Goal: Information Seeking & Learning: Find specific fact

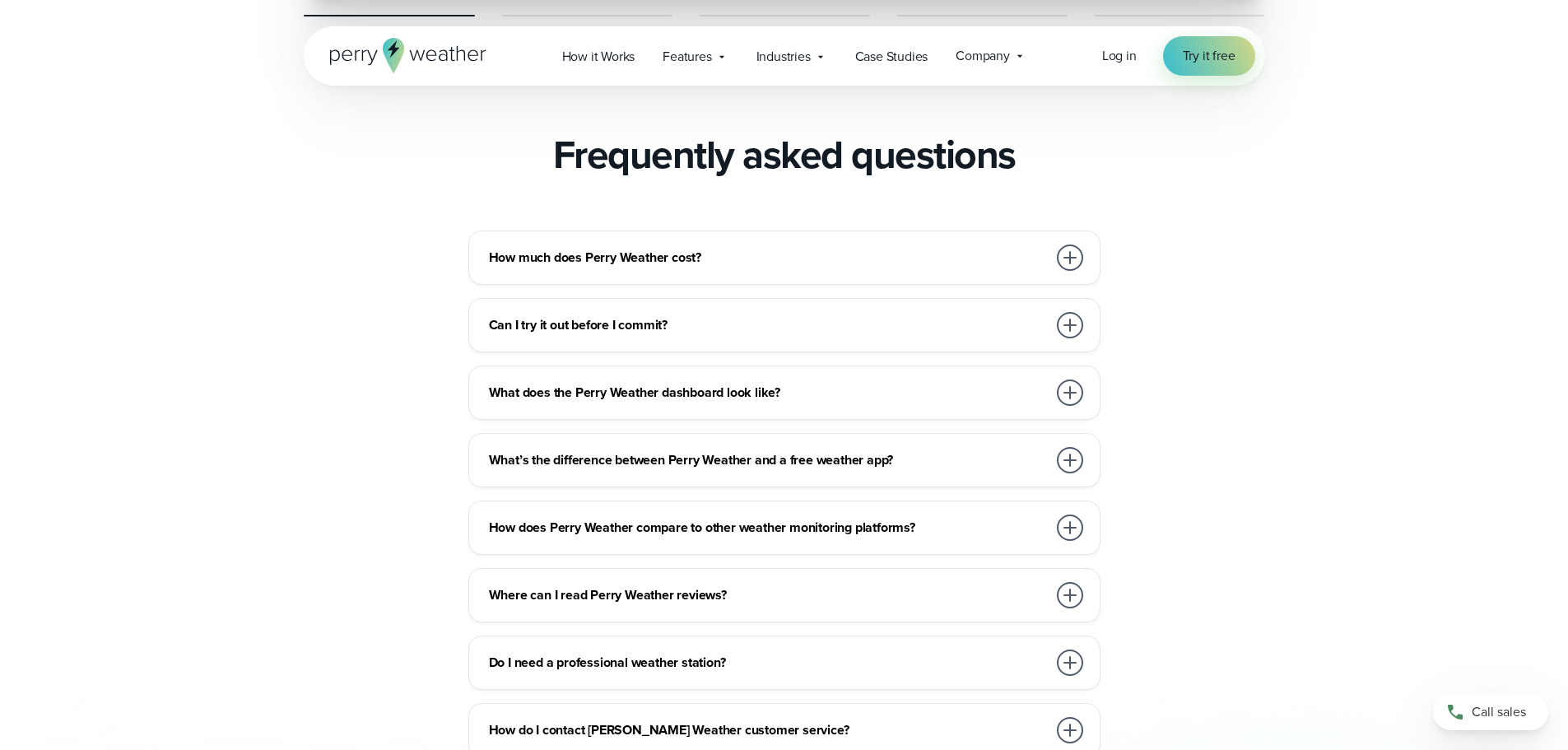
scroll to position [3539, 0]
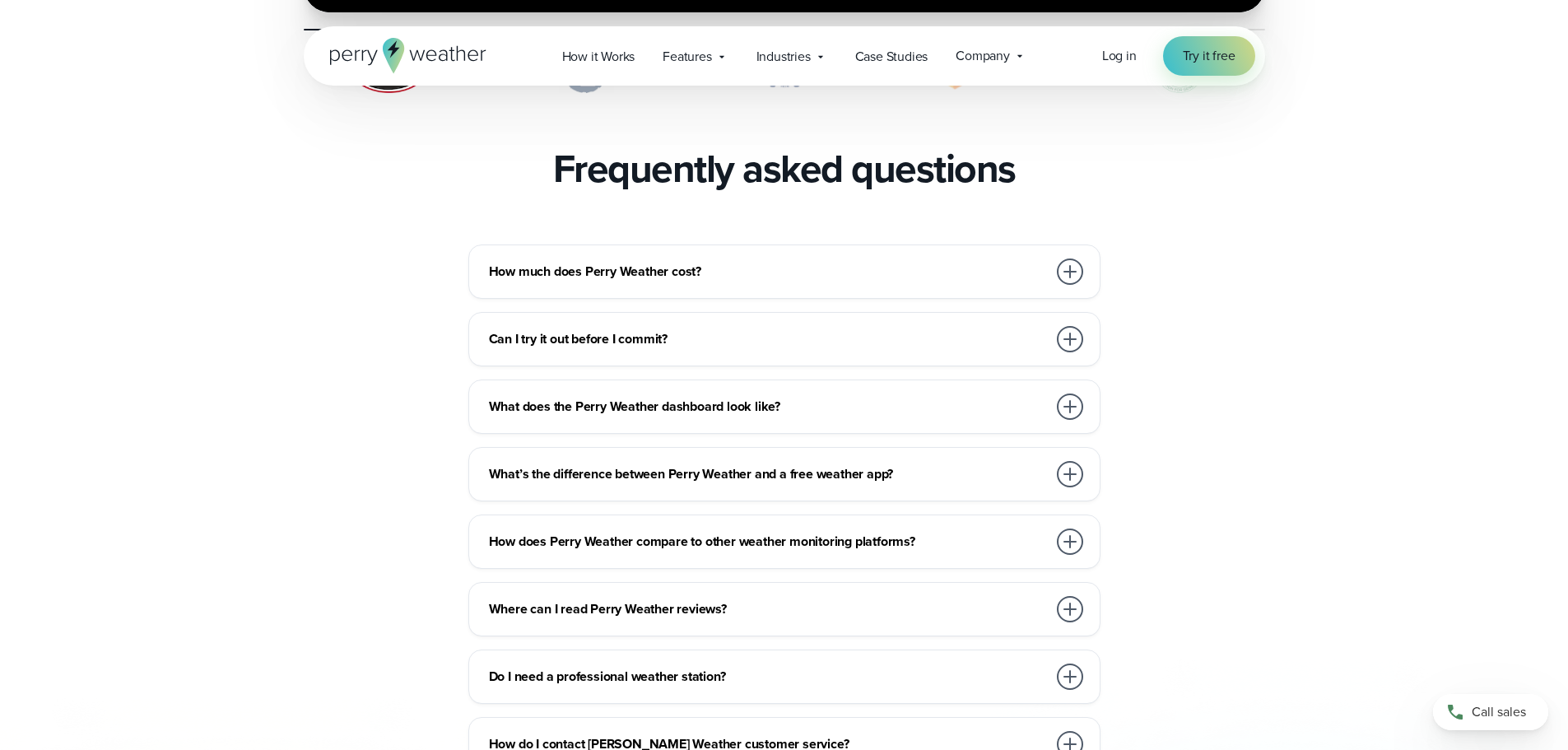
click at [1027, 262] on h3 "How much does Perry Weather cost?" at bounding box center [768, 272] width 558 height 20
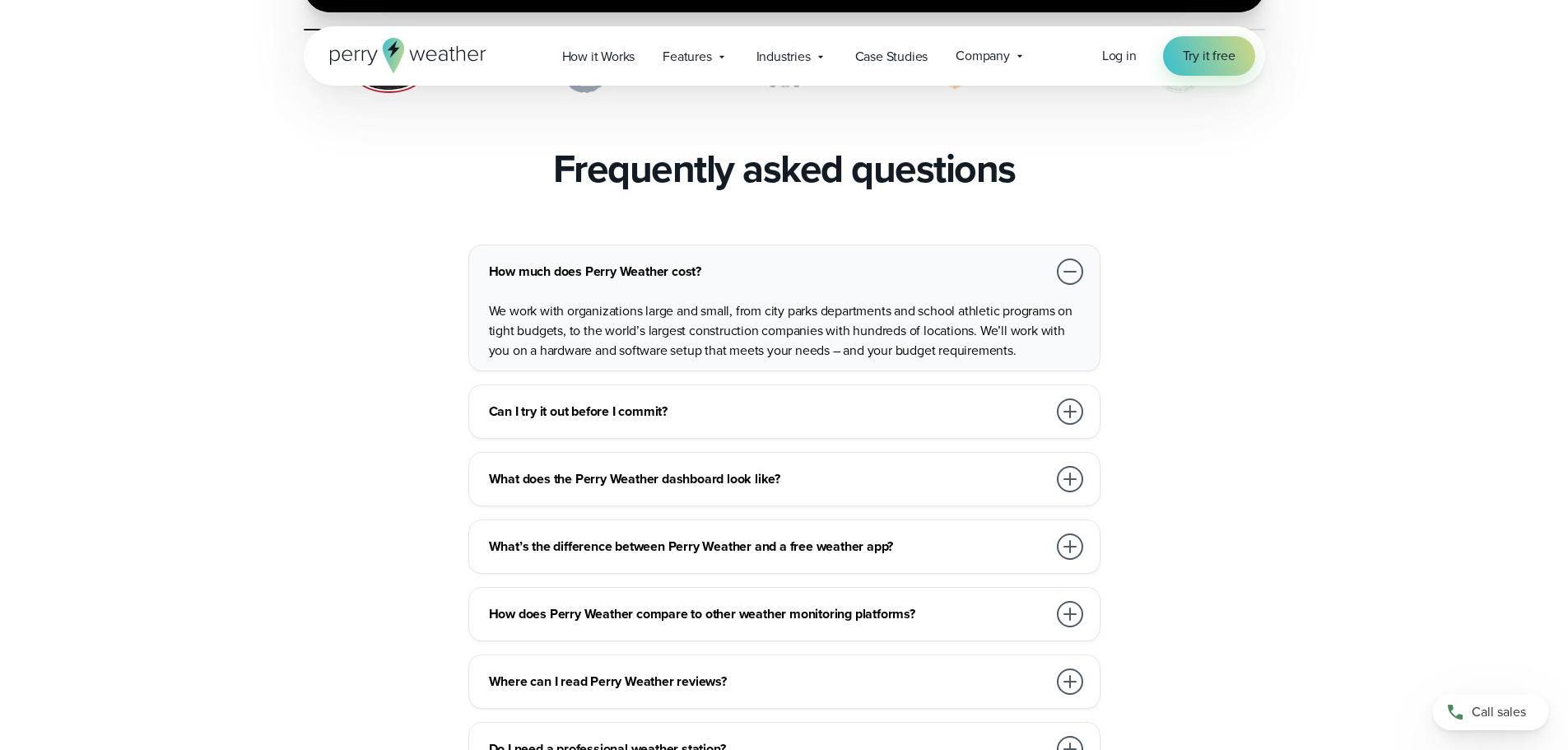
click at [1078, 259] on div at bounding box center [1070, 272] width 26 height 26
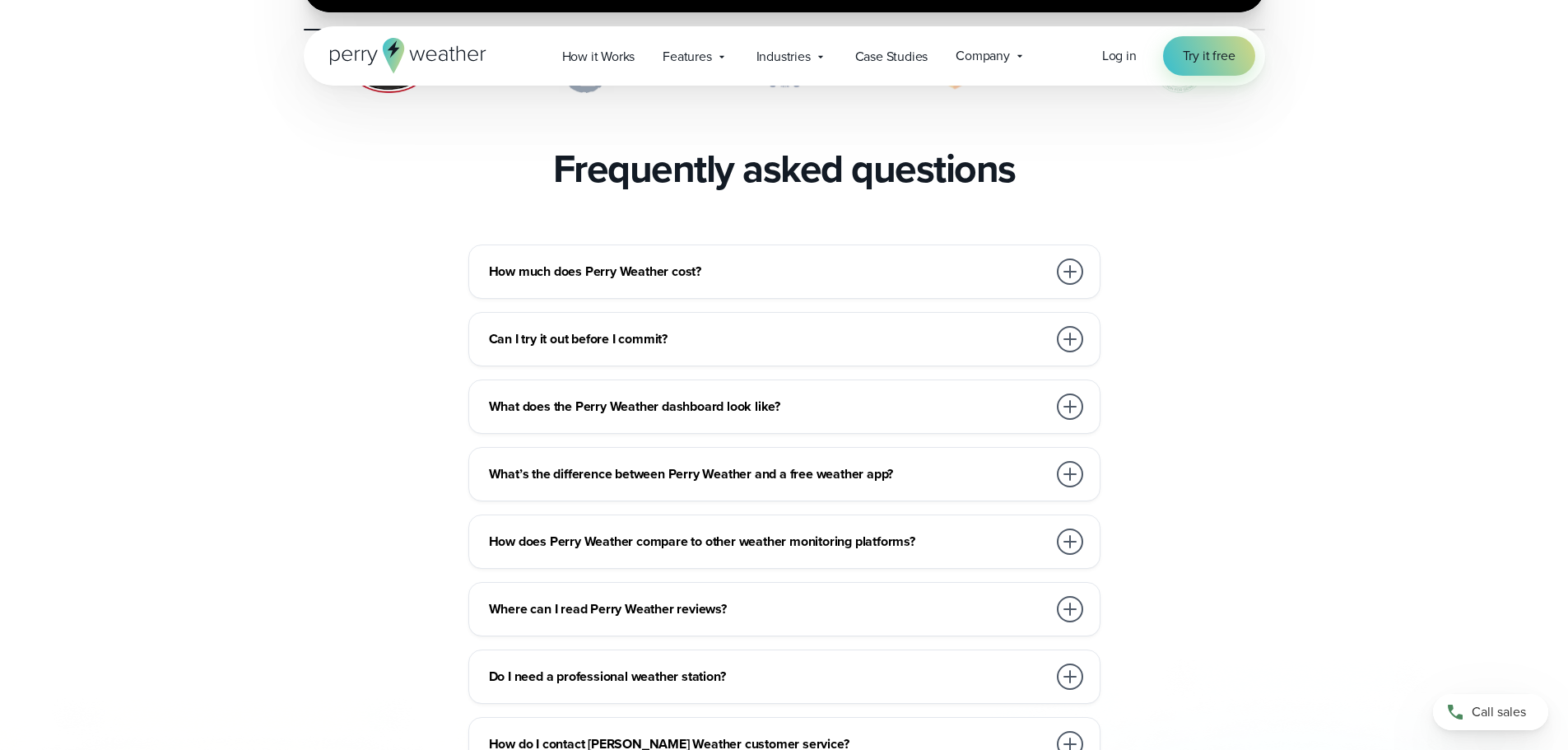
click at [1071, 325] on div at bounding box center [1070, 338] width 26 height 26
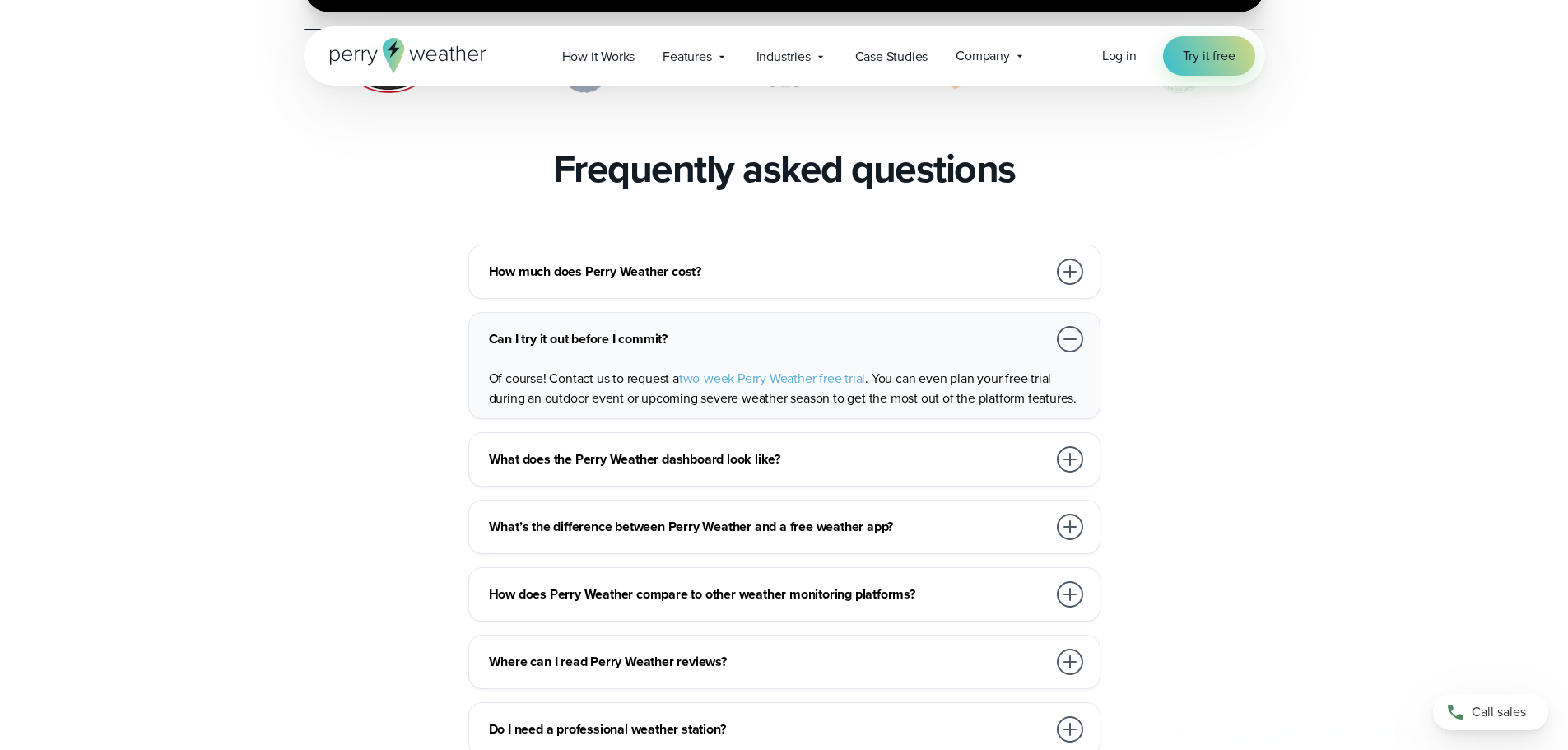
click at [1071, 325] on div at bounding box center [1070, 338] width 26 height 26
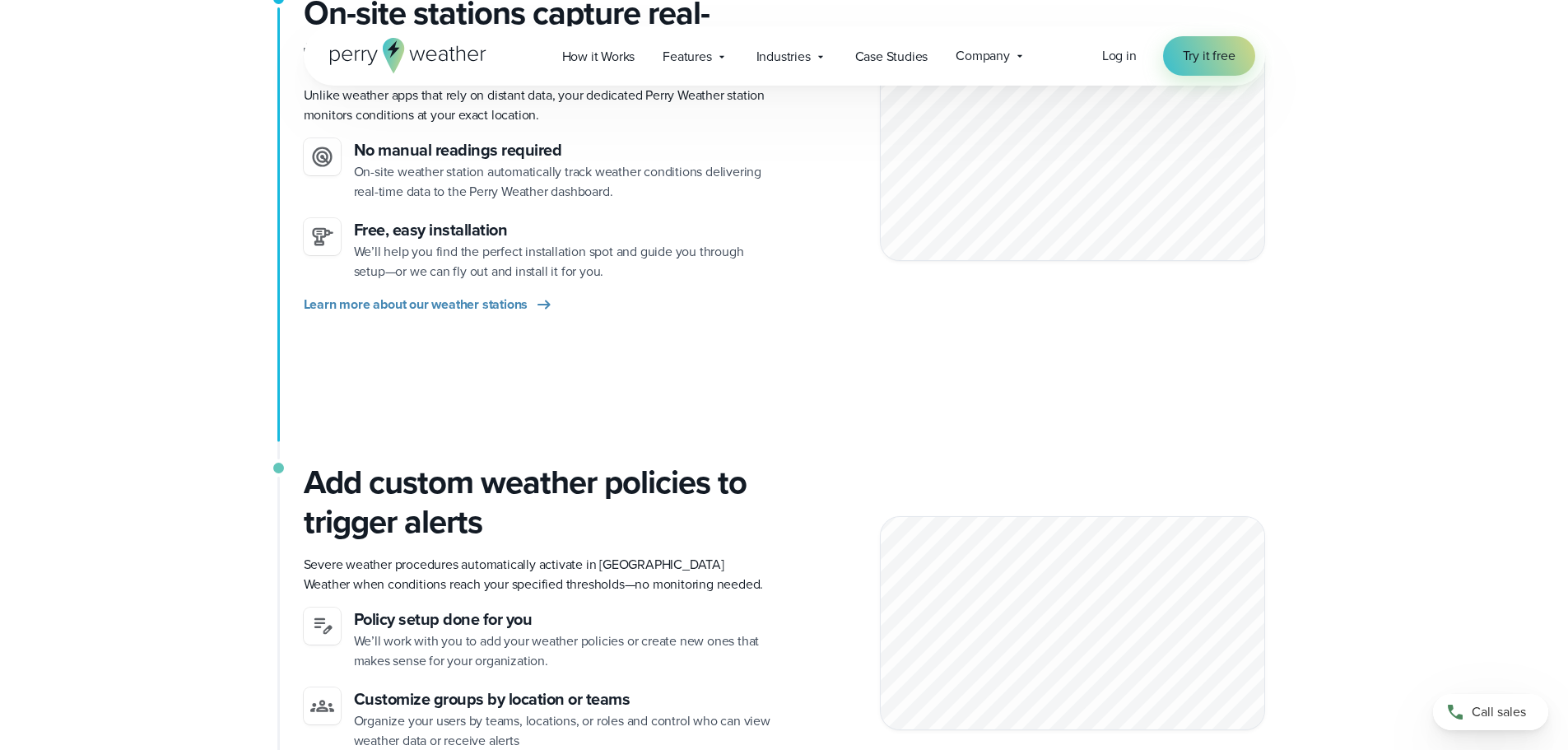
scroll to position [0, 0]
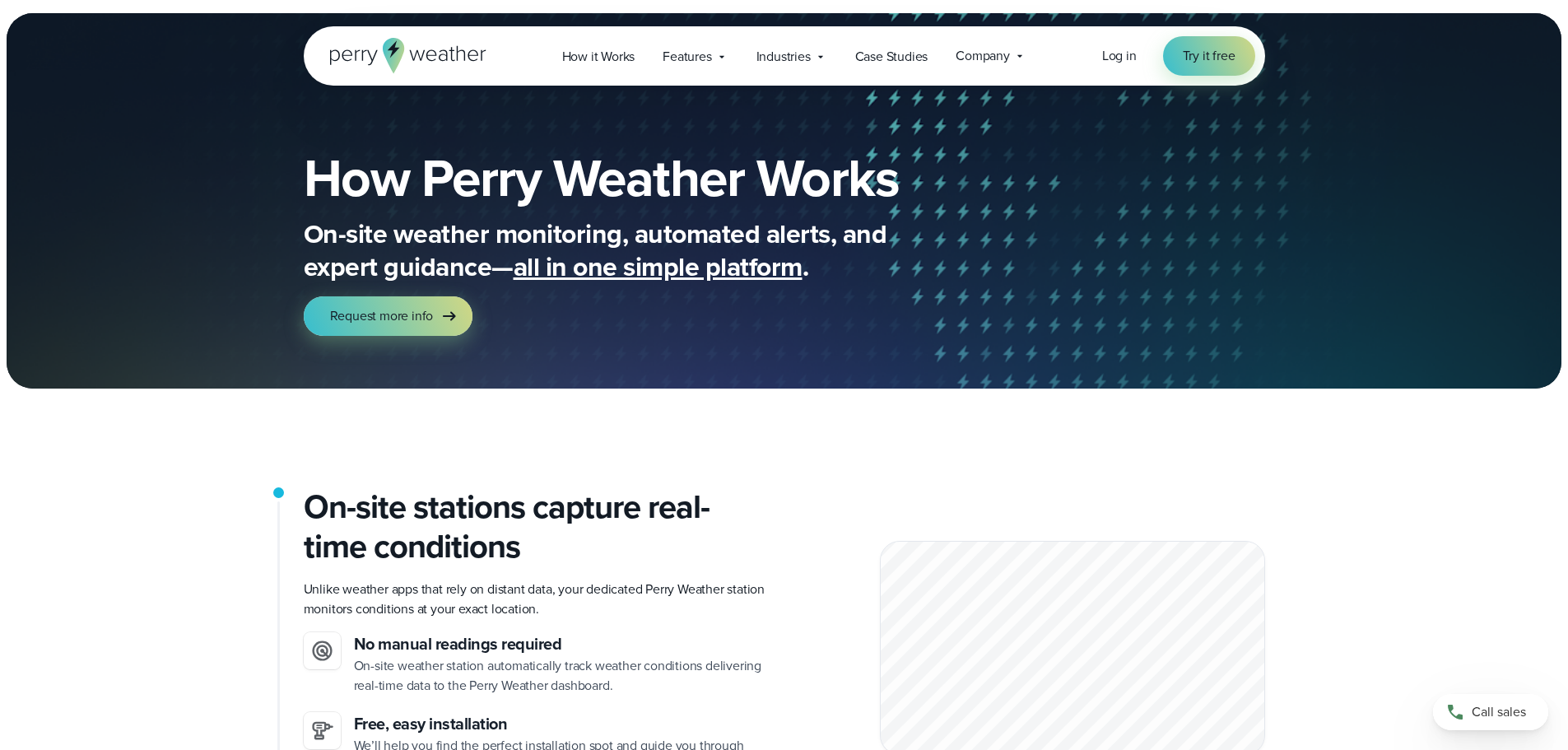
click at [456, 60] on icon at bounding box center [409, 56] width 157 height 35
